Goal: Task Accomplishment & Management: Complete application form

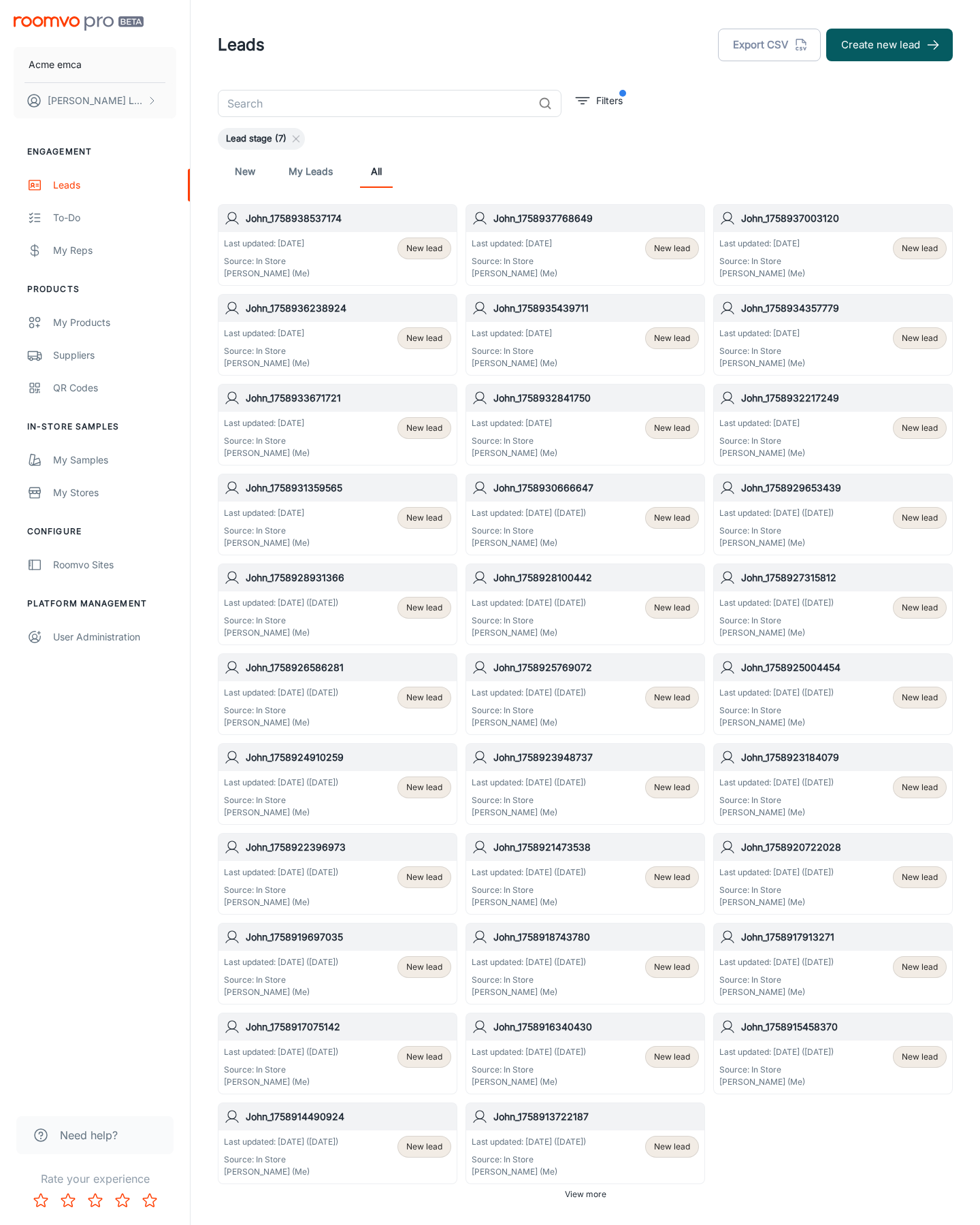
click at [889, 45] on button "Create new lead" at bounding box center [889, 45] width 126 height 33
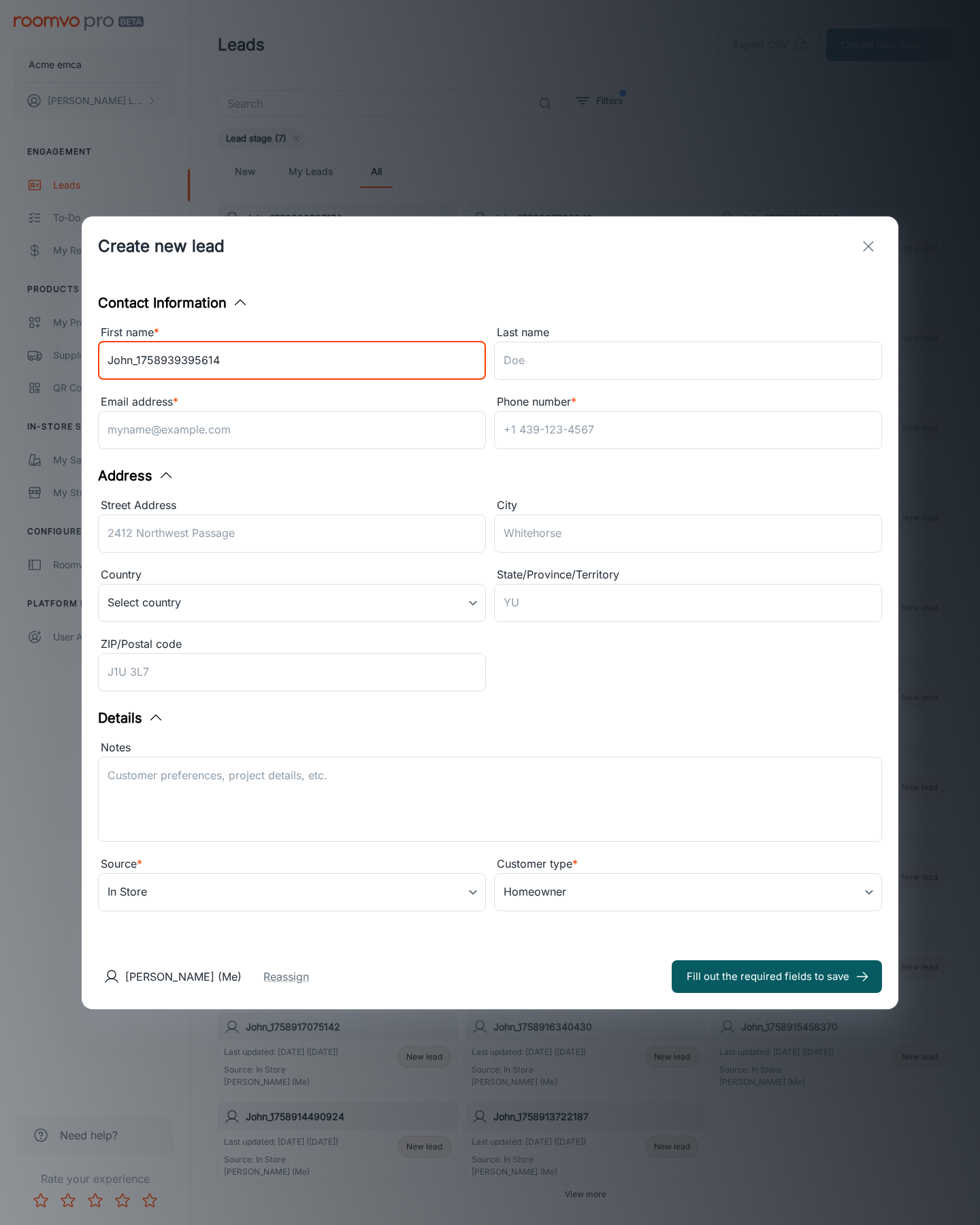
type input "John_1758939395614"
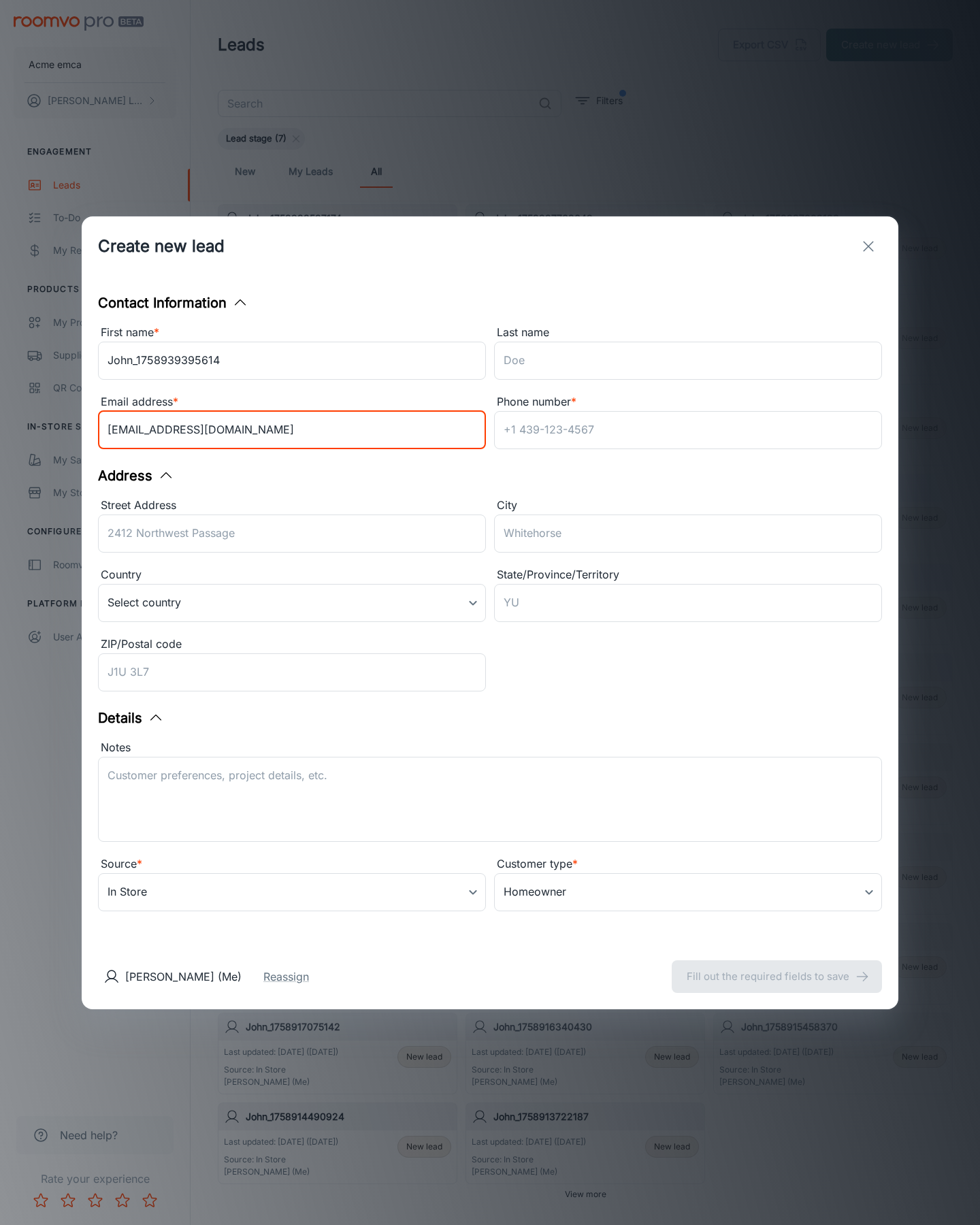
type input "[EMAIL_ADDRESS][DOMAIN_NAME]"
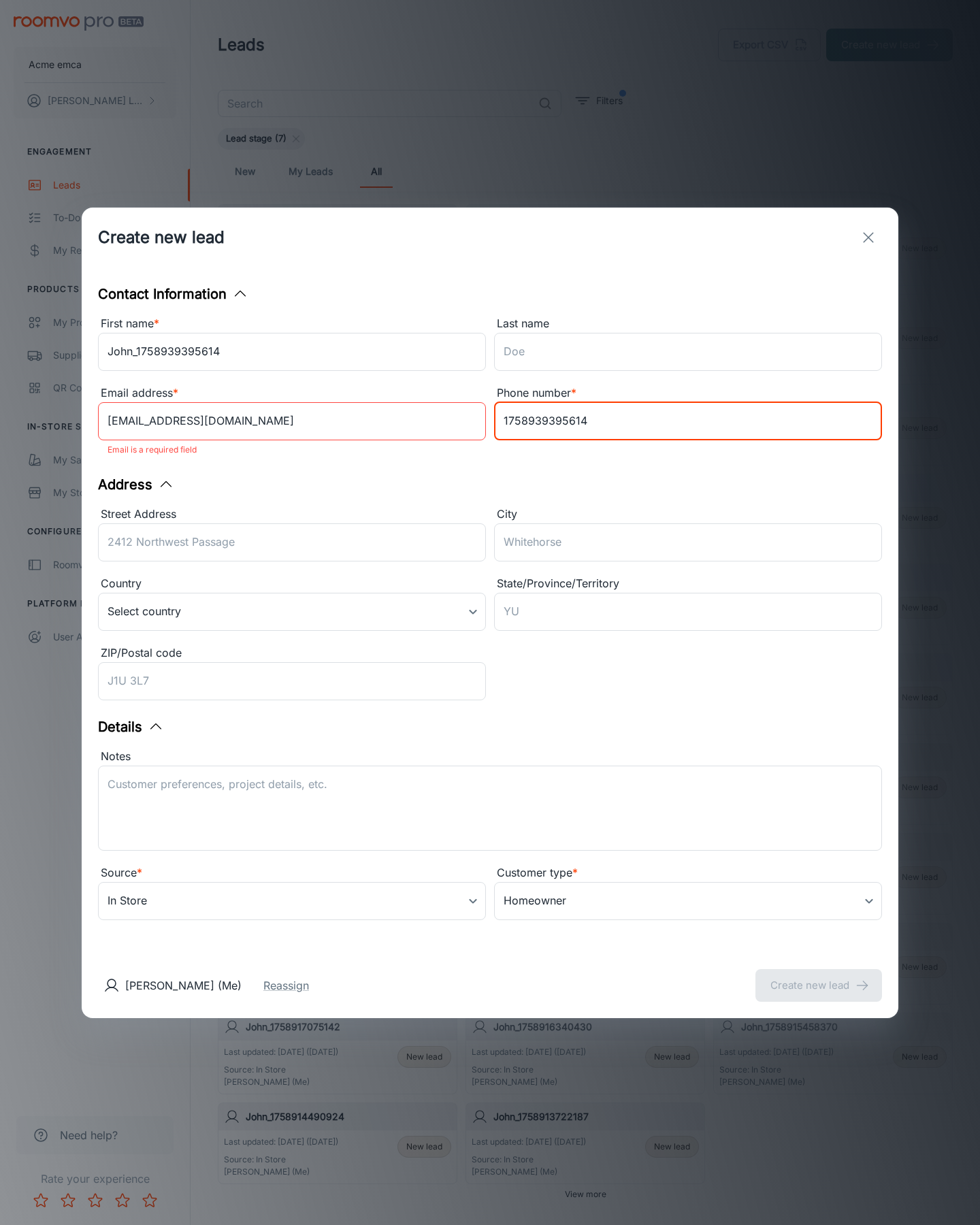
type input "1758939395614"
click at [819, 975] on button "Create new lead" at bounding box center [818, 985] width 126 height 33
